Goal: Task Accomplishment & Management: Use online tool/utility

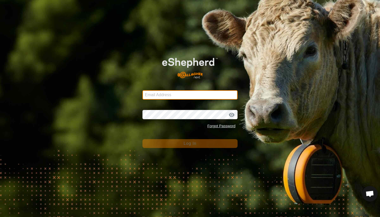
type input "[EMAIL_ADDRESS][DOMAIN_NAME]"
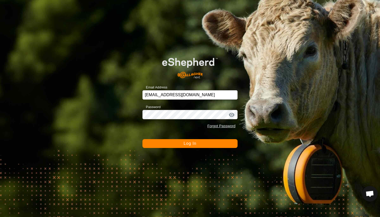
click at [190, 143] on span "Log In" at bounding box center [190, 143] width 13 height 4
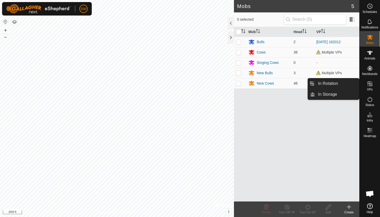
click at [373, 85] on icon at bounding box center [370, 84] width 6 height 6
click at [338, 84] on link "In Rotation" at bounding box center [337, 83] width 44 height 10
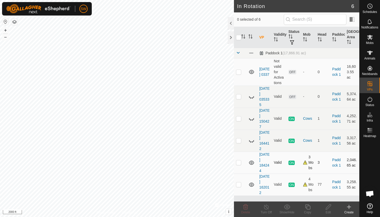
click at [239, 164] on p-checkbox at bounding box center [238, 162] width 5 height 4
checkbox input "false"
click at [239, 184] on p-checkbox at bounding box center [238, 184] width 5 height 4
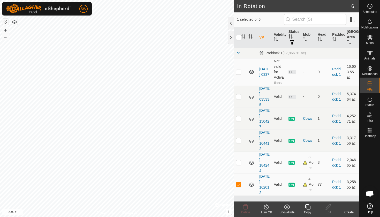
checkbox input "false"
